Goal: Task Accomplishment & Management: Use online tool/utility

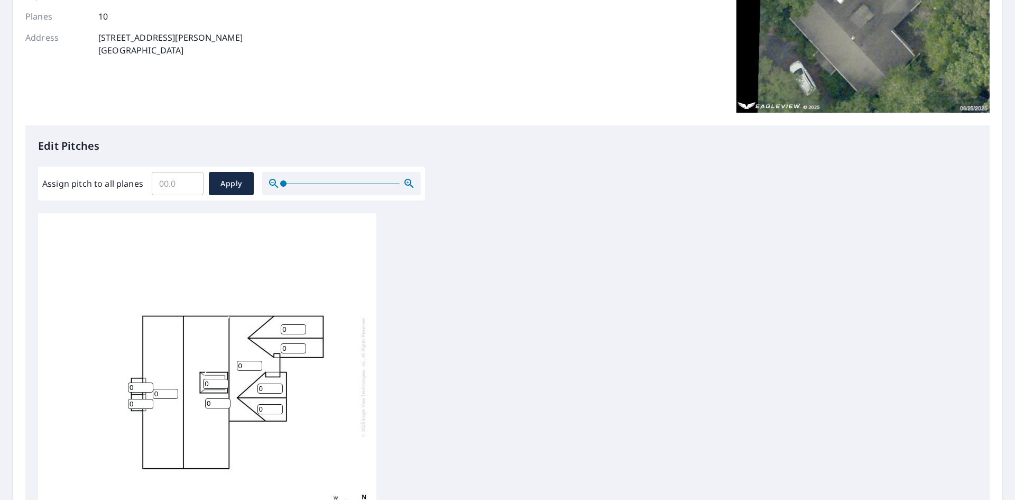
scroll to position [11, 0]
click at [287, 324] on input "0" at bounding box center [293, 329] width 25 height 10
type input "4"
click at [289, 343] on input "0" at bounding box center [293, 348] width 25 height 10
type input "4"
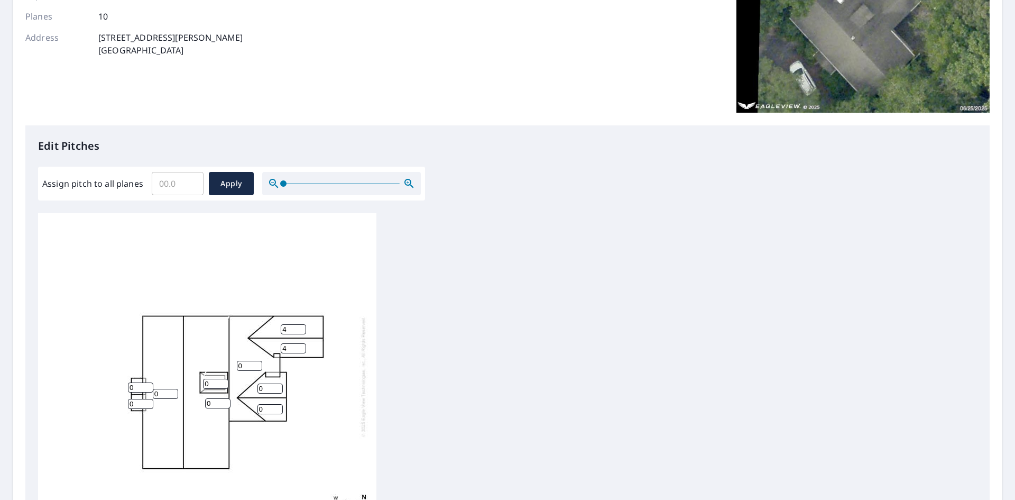
click at [263, 383] on input "0" at bounding box center [269, 388] width 25 height 10
type input "4"
click at [269, 404] on input "0" at bounding box center [269, 409] width 25 height 10
type input "4"
click at [244, 361] on input "0" at bounding box center [249, 366] width 25 height 10
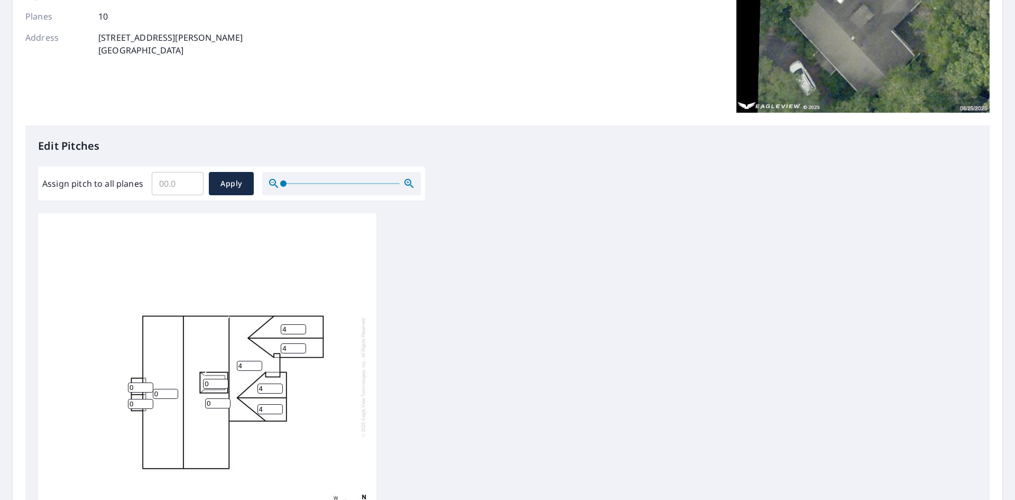
type input "4"
click at [211, 379] on input "0" at bounding box center [215, 384] width 25 height 10
type input "1"
click at [212, 398] on input "0" at bounding box center [217, 403] width 25 height 10
type input "5"
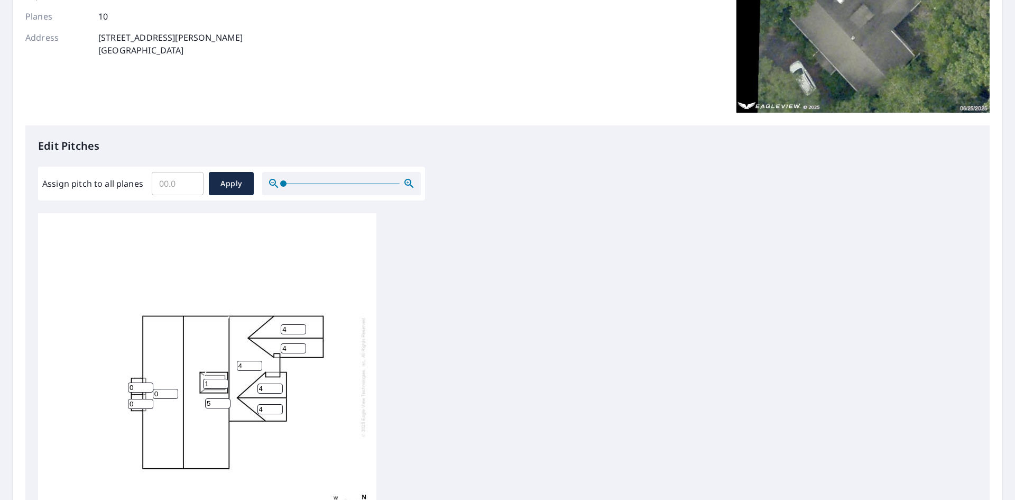
click at [159, 389] on input "0" at bounding box center [165, 394] width 25 height 10
type input "6"
click at [136, 382] on input "0" at bounding box center [140, 387] width 25 height 10
type input "6"
click at [138, 399] on input "0" at bounding box center [140, 404] width 25 height 10
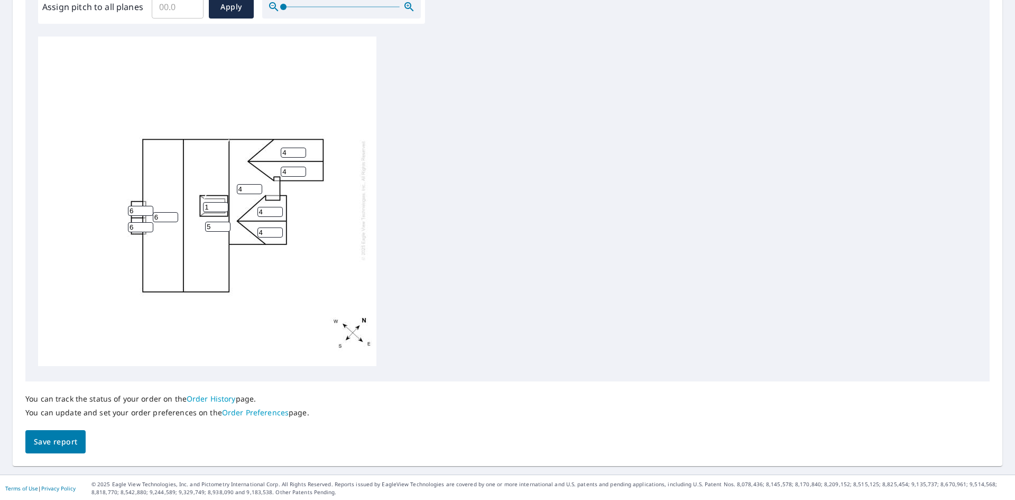
scroll to position [337, 0]
type input "6"
click at [51, 444] on span "Save report" at bounding box center [55, 440] width 43 height 13
click at [243, 182] on input "4" at bounding box center [249, 187] width 25 height 10
click at [211, 220] on input "5" at bounding box center [217, 225] width 25 height 10
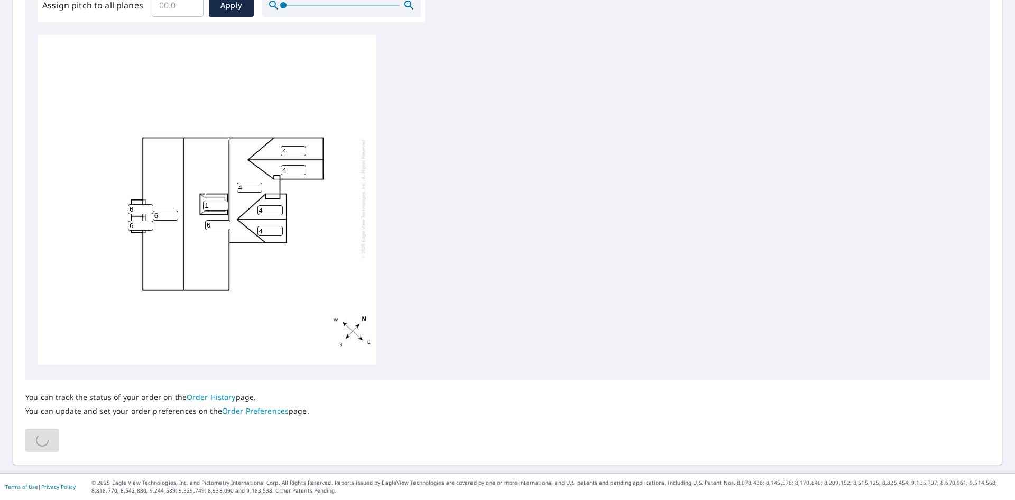
type input "6"
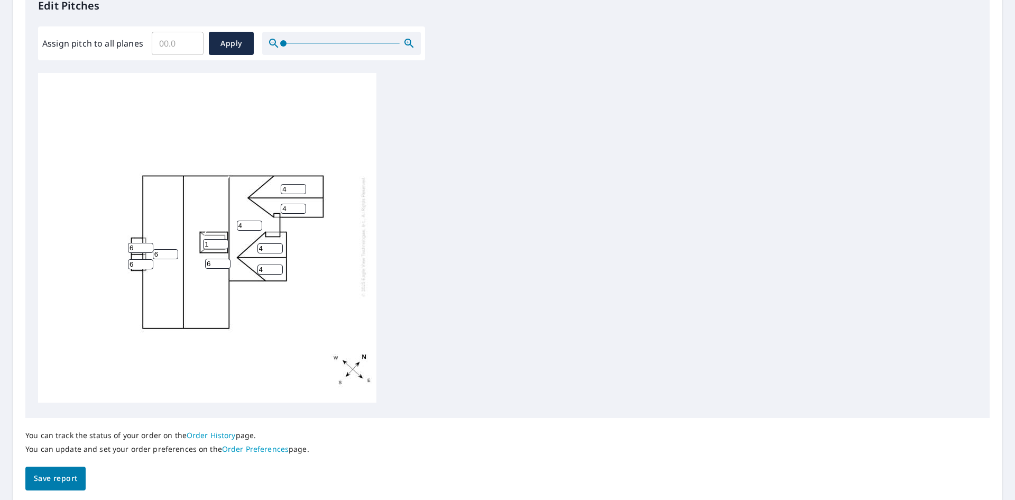
click at [158, 208] on div "6 6 4 4 4 4 4 1 6 6" at bounding box center [207, 236] width 338 height 332
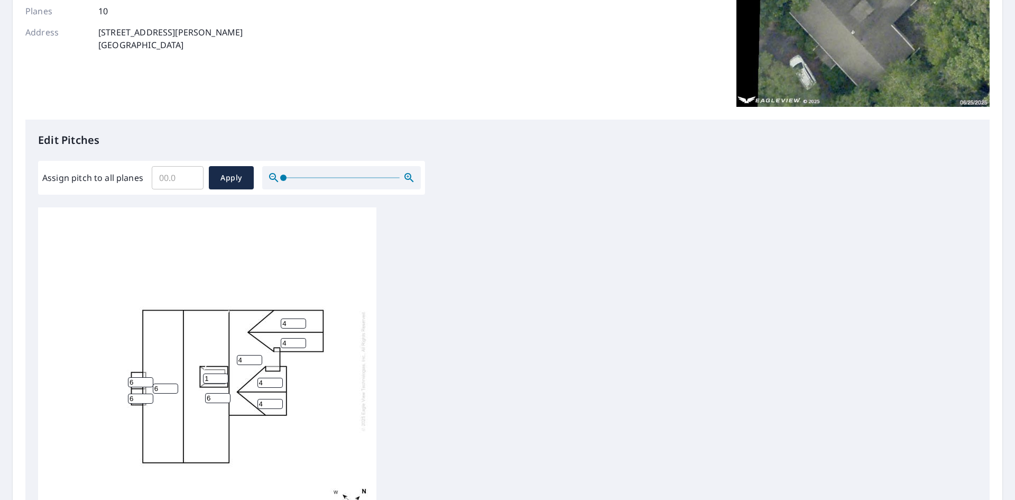
scroll to position [211, 0]
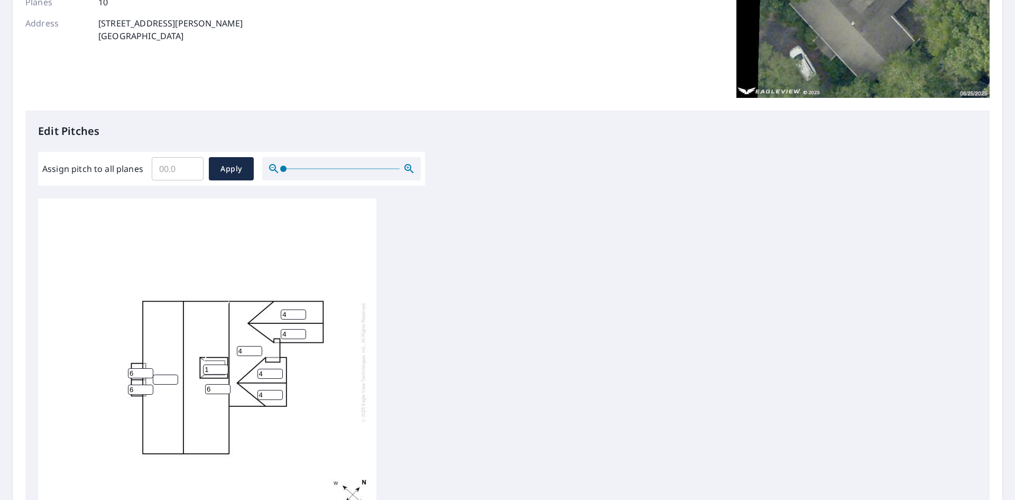
type input "8"
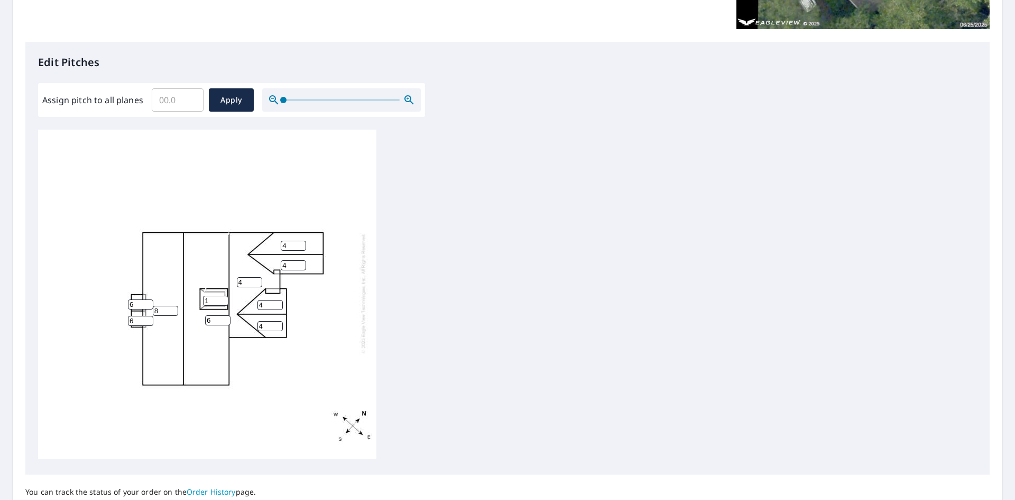
scroll to position [375, 0]
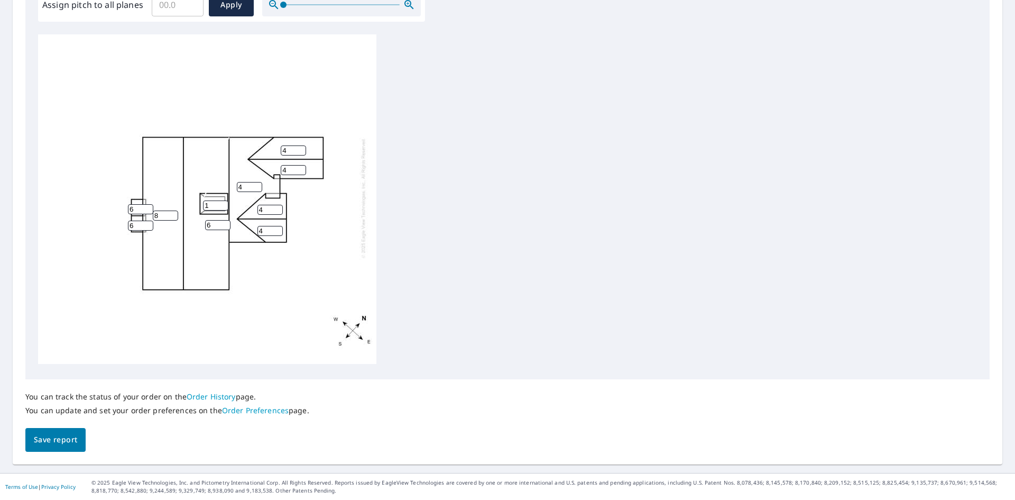
type input "8"
click at [48, 446] on button "Save report" at bounding box center [55, 440] width 60 height 24
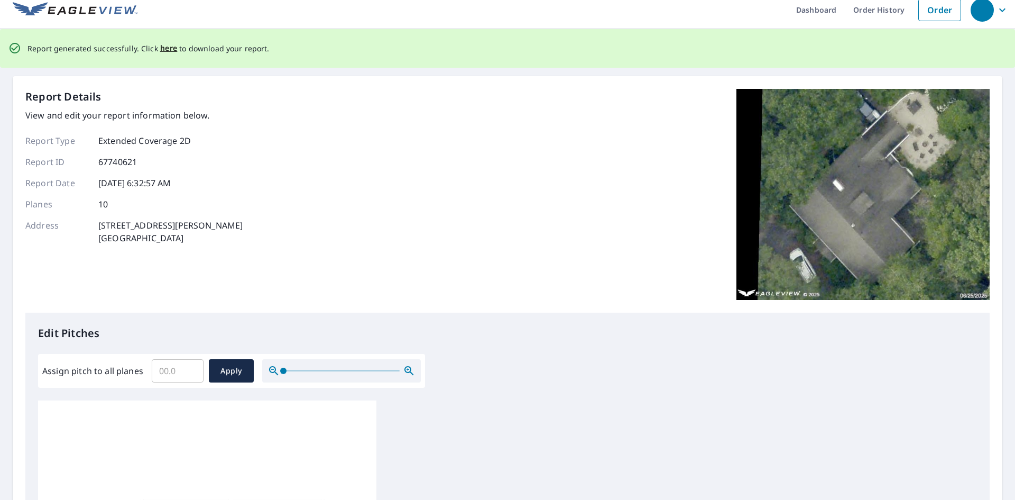
scroll to position [0, 0]
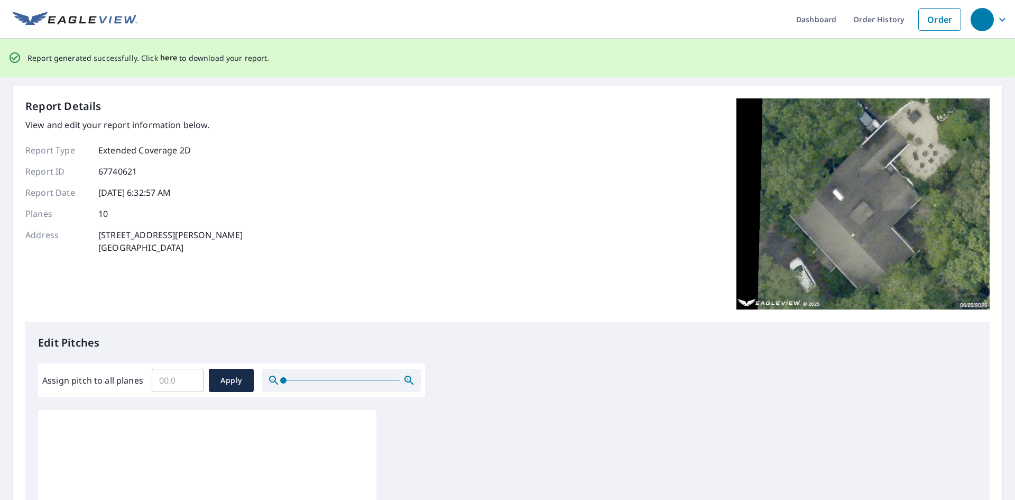
click at [164, 58] on span "here" at bounding box center [168, 57] width 17 height 13
